Goal: Transaction & Acquisition: Purchase product/service

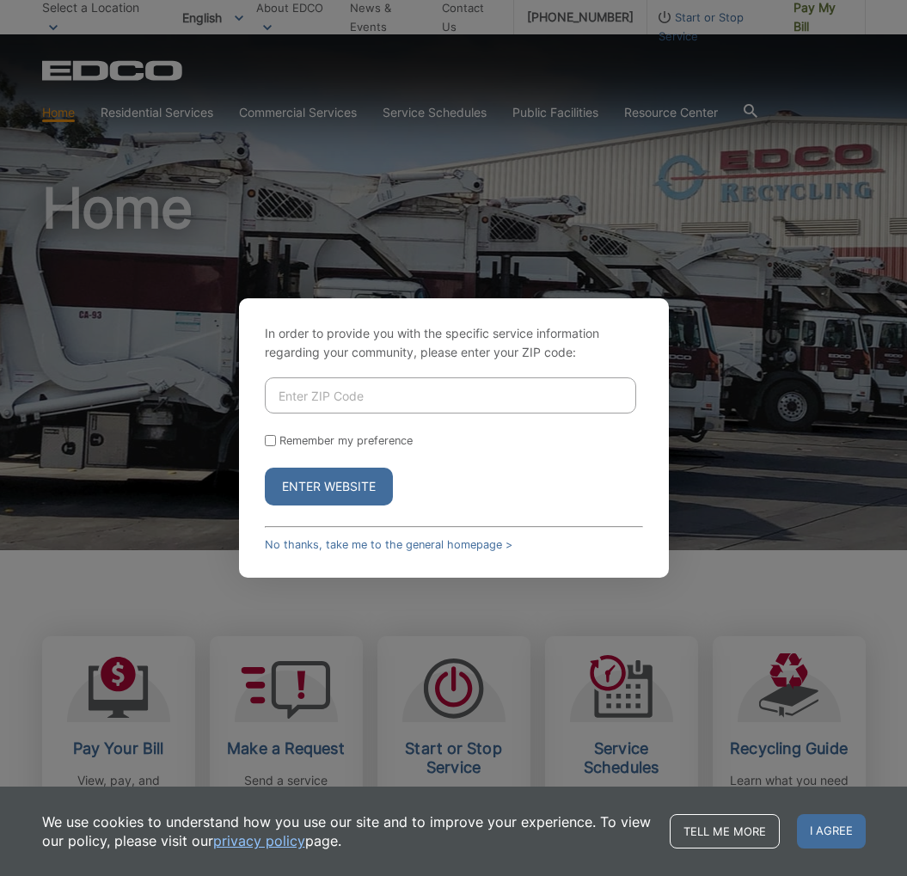
click at [398, 403] on input "Enter ZIP Code" at bounding box center [451, 396] width 372 height 36
type input "92010"
click at [353, 483] on button "Enter Website" at bounding box center [329, 487] width 128 height 38
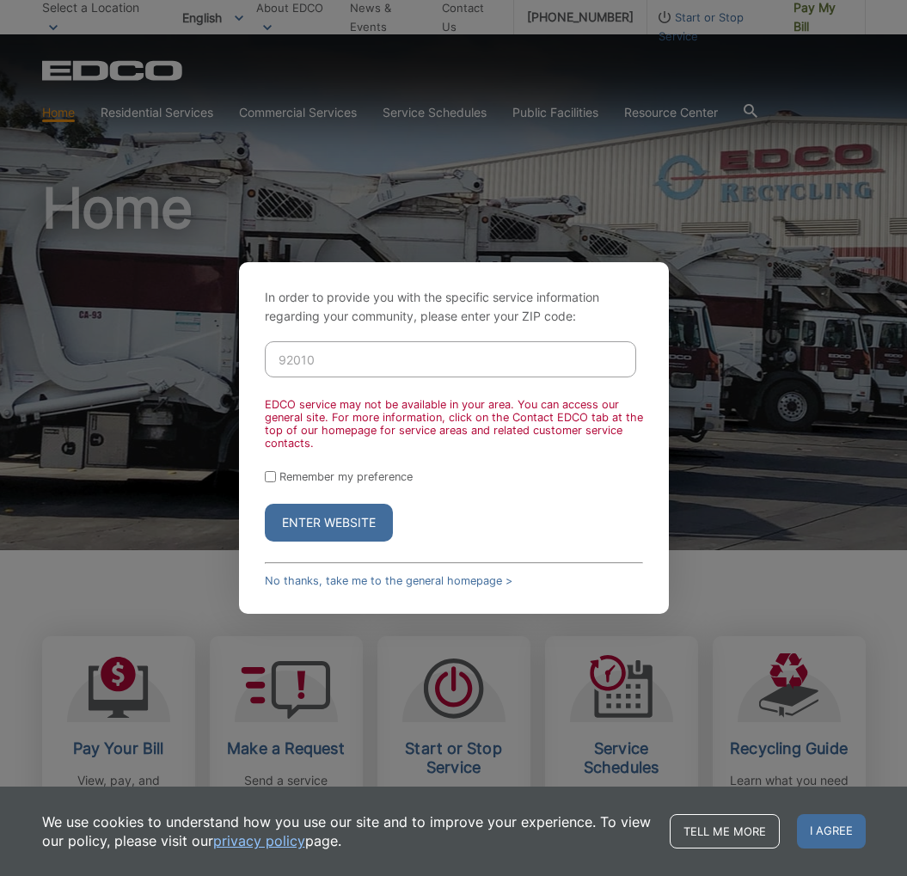
drag, startPoint x: 326, startPoint y: 360, endPoint x: 173, endPoint y: 353, distance: 153.2
click at [173, 353] on div "In order to provide you with the specific service information regarding your co…" at bounding box center [453, 438] width 907 height 876
click at [317, 519] on button "Enter Website" at bounding box center [329, 523] width 128 height 38
click at [319, 515] on button "Enter Website" at bounding box center [329, 523] width 128 height 38
click at [851, 396] on div "In order to provide you with the specific service information regarding your co…" at bounding box center [453, 438] width 907 height 876
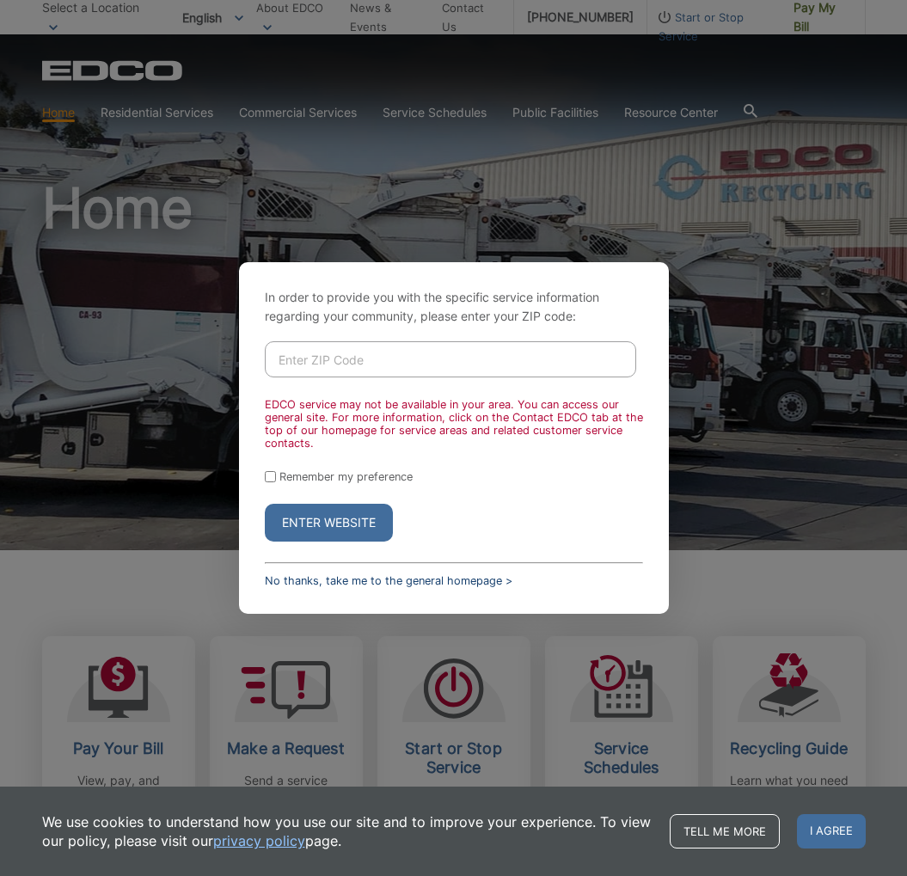
click at [335, 575] on link "No thanks, take me to the general homepage >" at bounding box center [389, 581] width 248 height 13
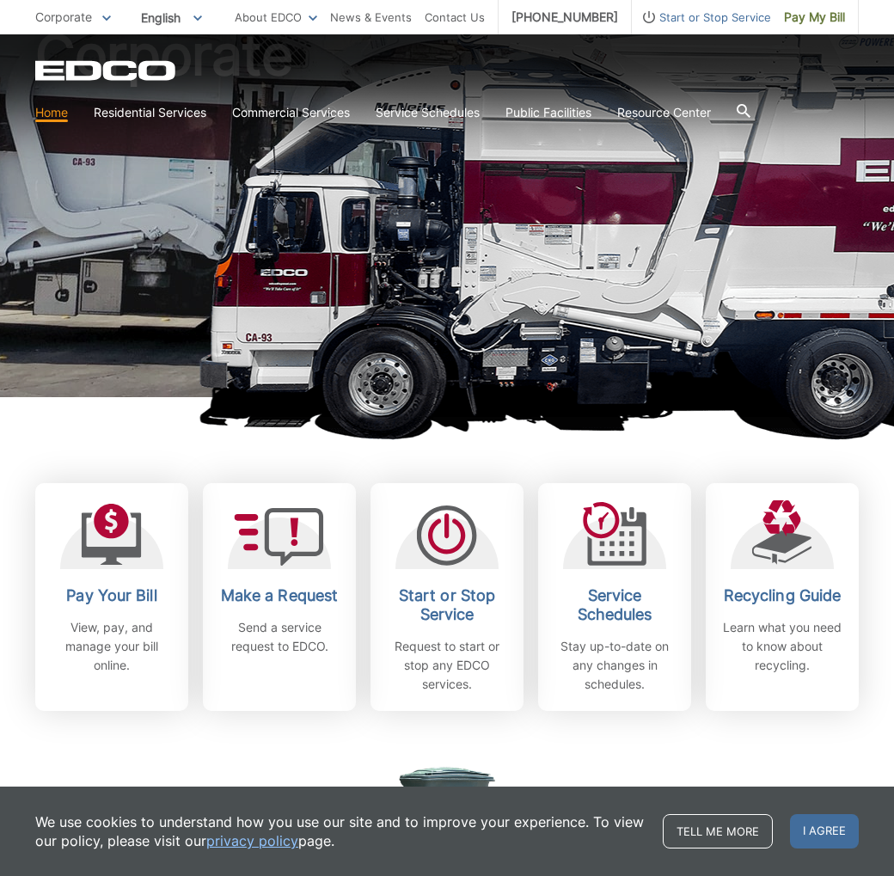
scroll to position [295, 0]
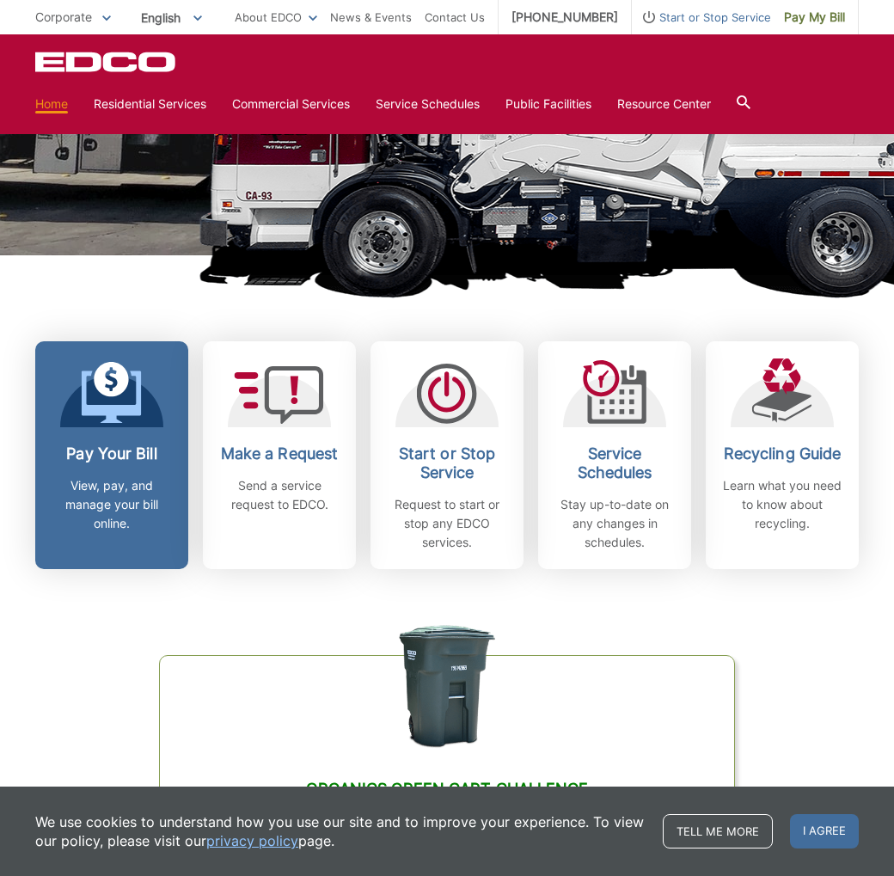
click at [125, 402] on icon at bounding box center [112, 393] width 60 height 62
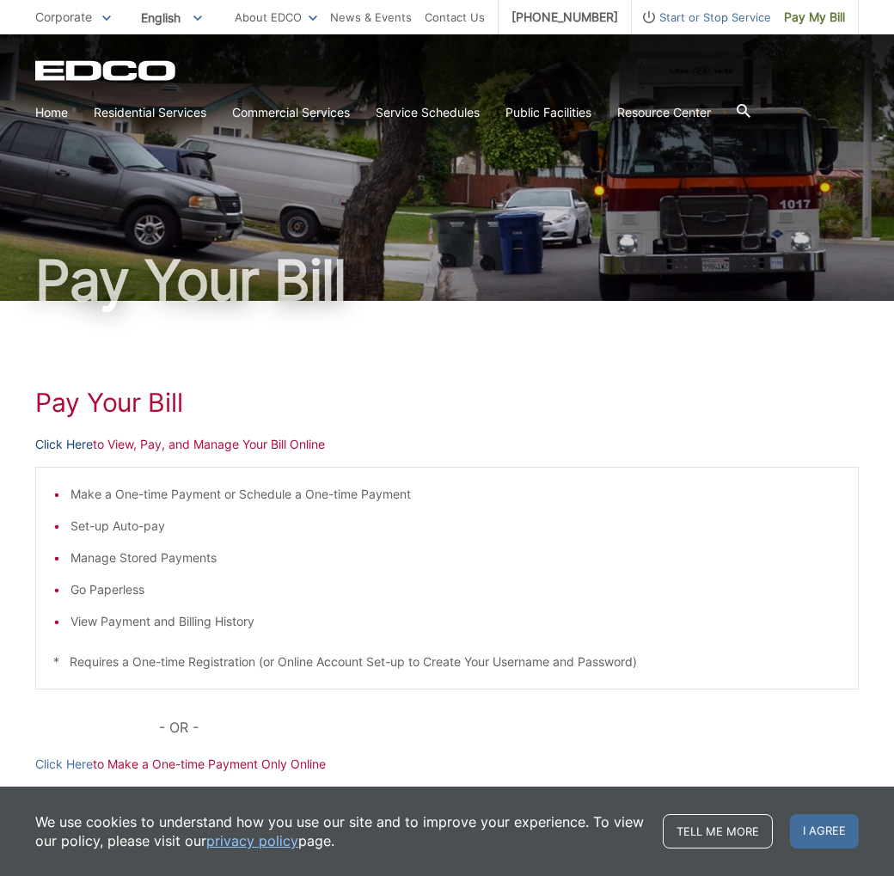
click at [58, 440] on link "Click Here" at bounding box center [64, 444] width 58 height 19
click at [72, 437] on link "Click Here" at bounding box center [64, 444] width 58 height 19
